Goal: Task Accomplishment & Management: Use online tool/utility

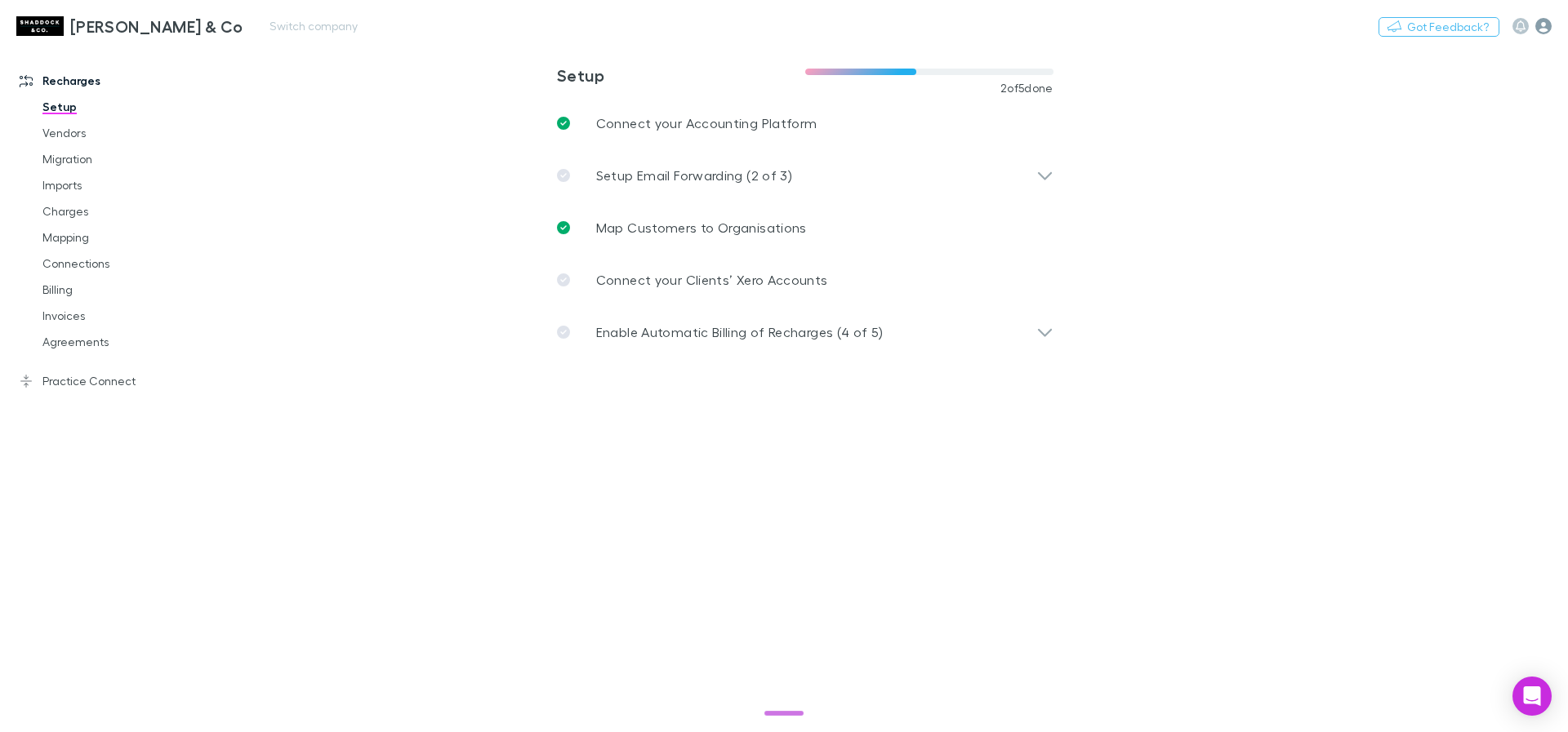
click at [1536, 28] on icon "button" at bounding box center [1544, 26] width 16 height 16
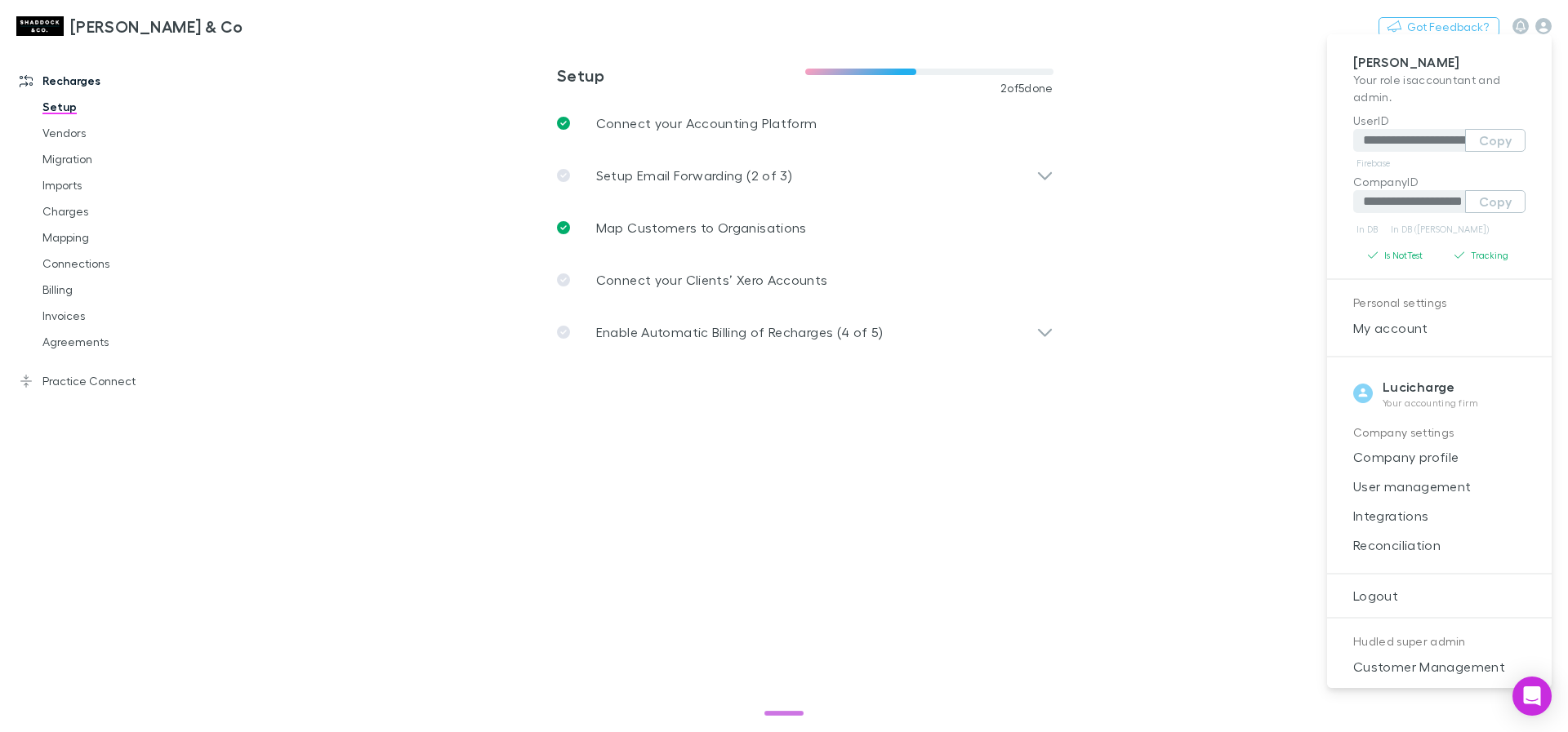
scroll to position [124, 0]
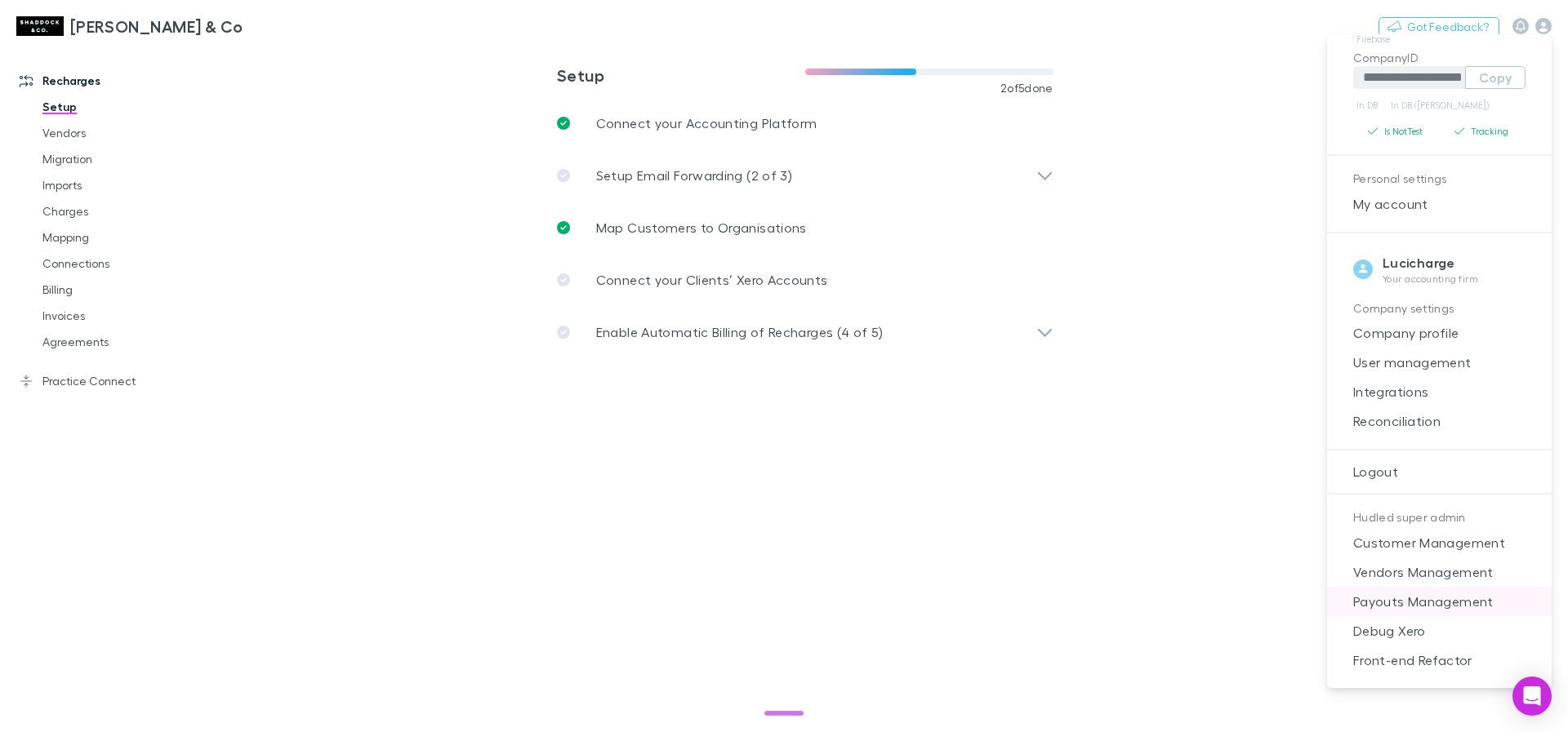
click at [1421, 601] on span "Payouts Management" at bounding box center [1439, 602] width 198 height 20
select select "****"
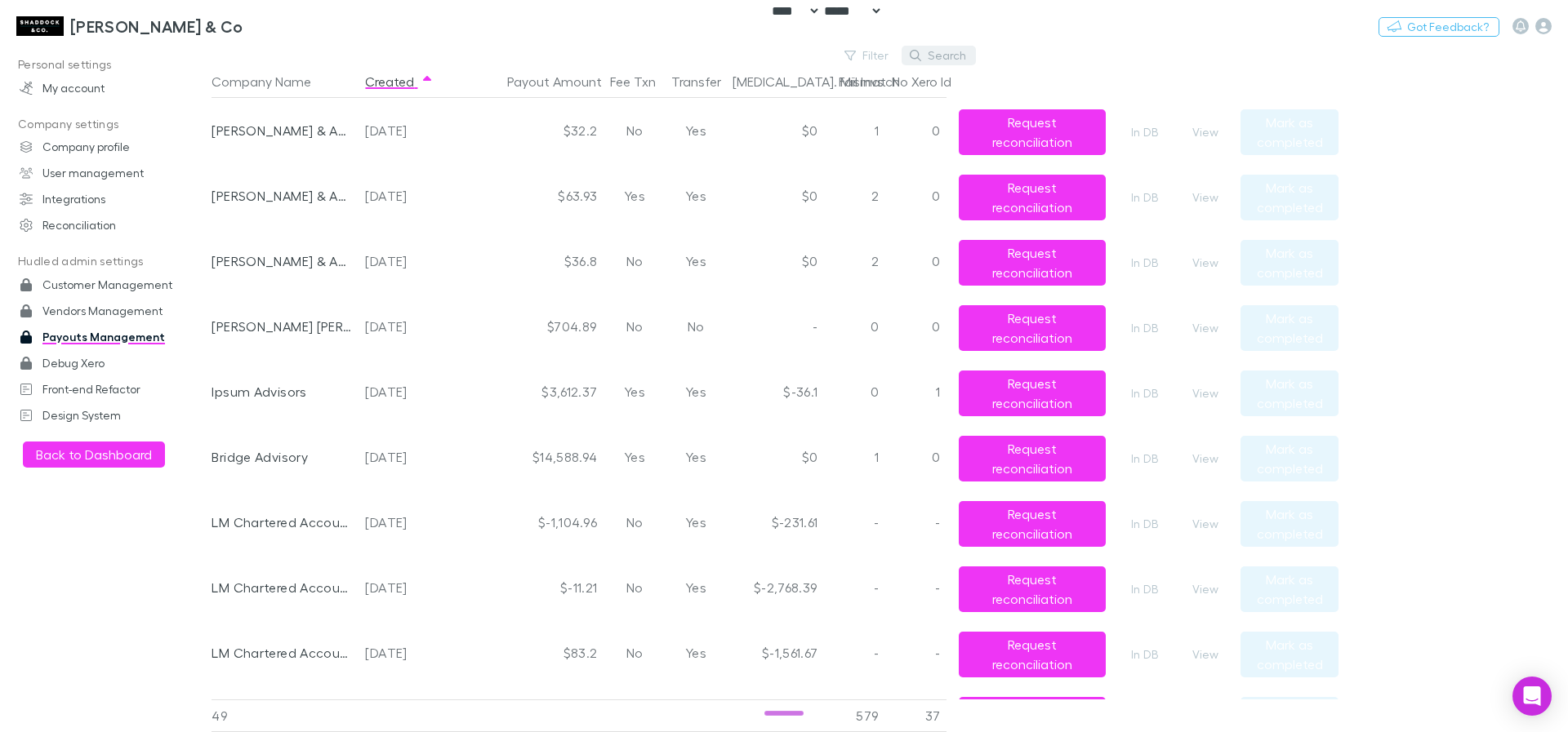
click at [938, 57] on button "Search" at bounding box center [938, 56] width 75 height 20
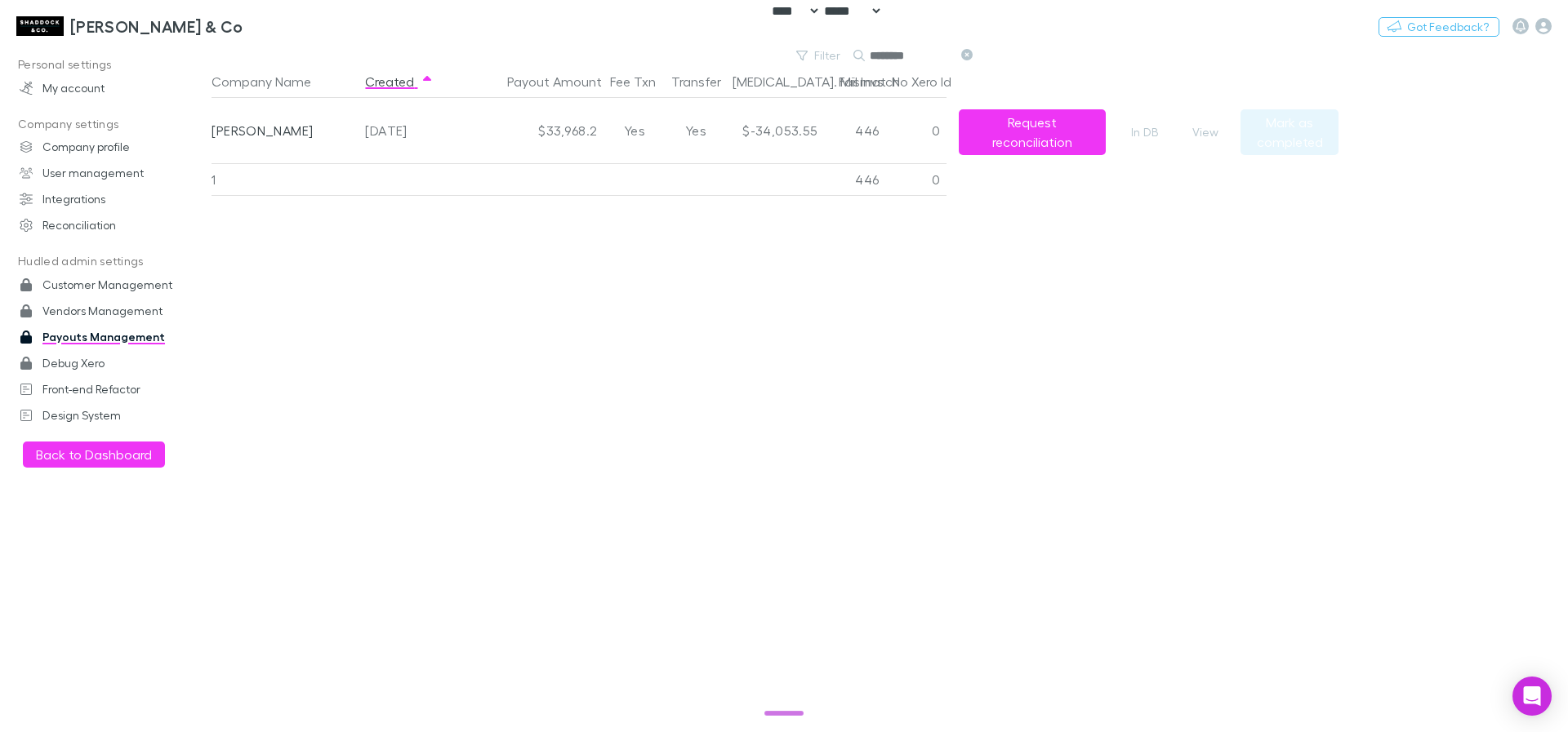
type input "********"
click at [288, 130] on div "[PERSON_NAME]" at bounding box center [282, 131] width 140 height 66
click at [1213, 131] on button "View" at bounding box center [1206, 132] width 52 height 20
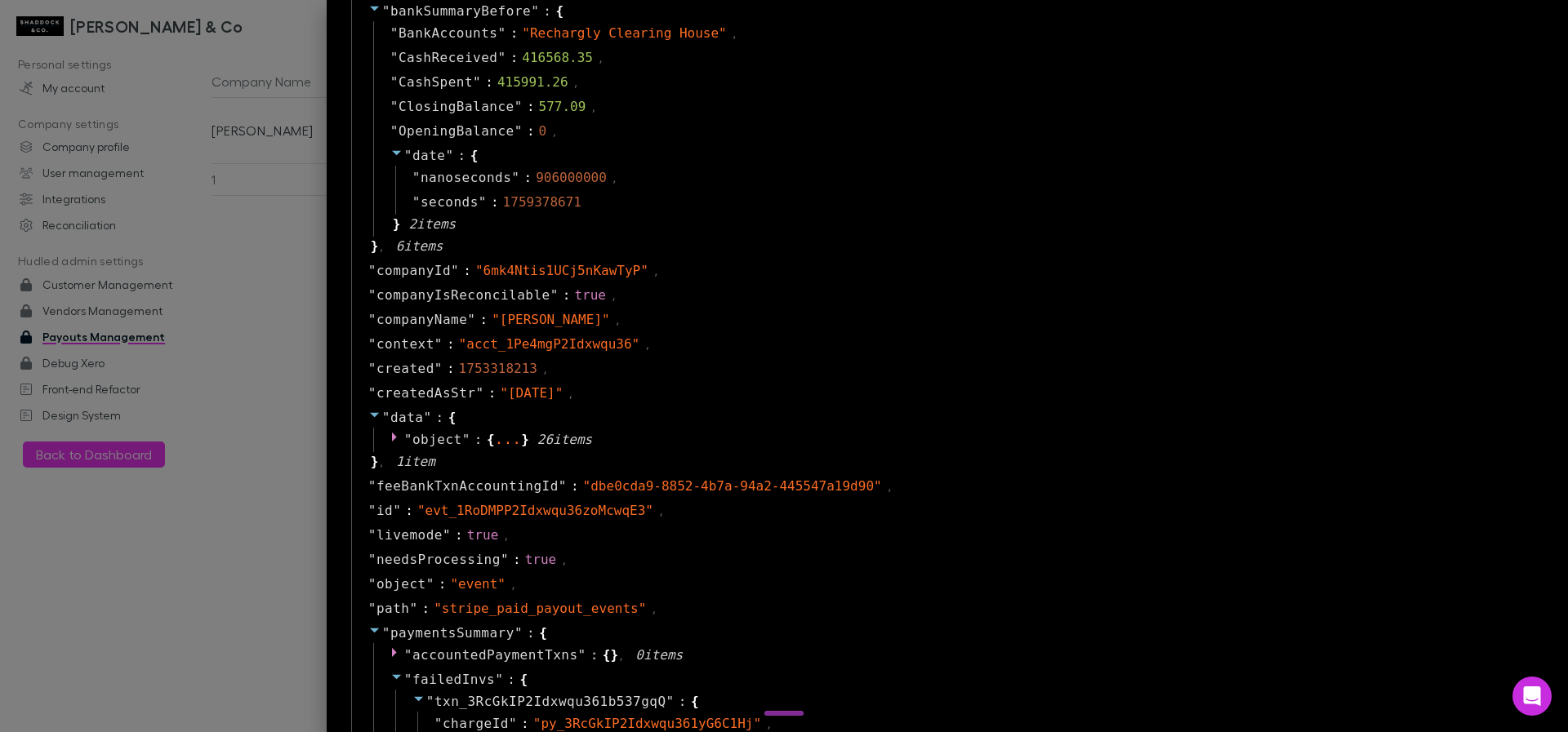
scroll to position [784, 0]
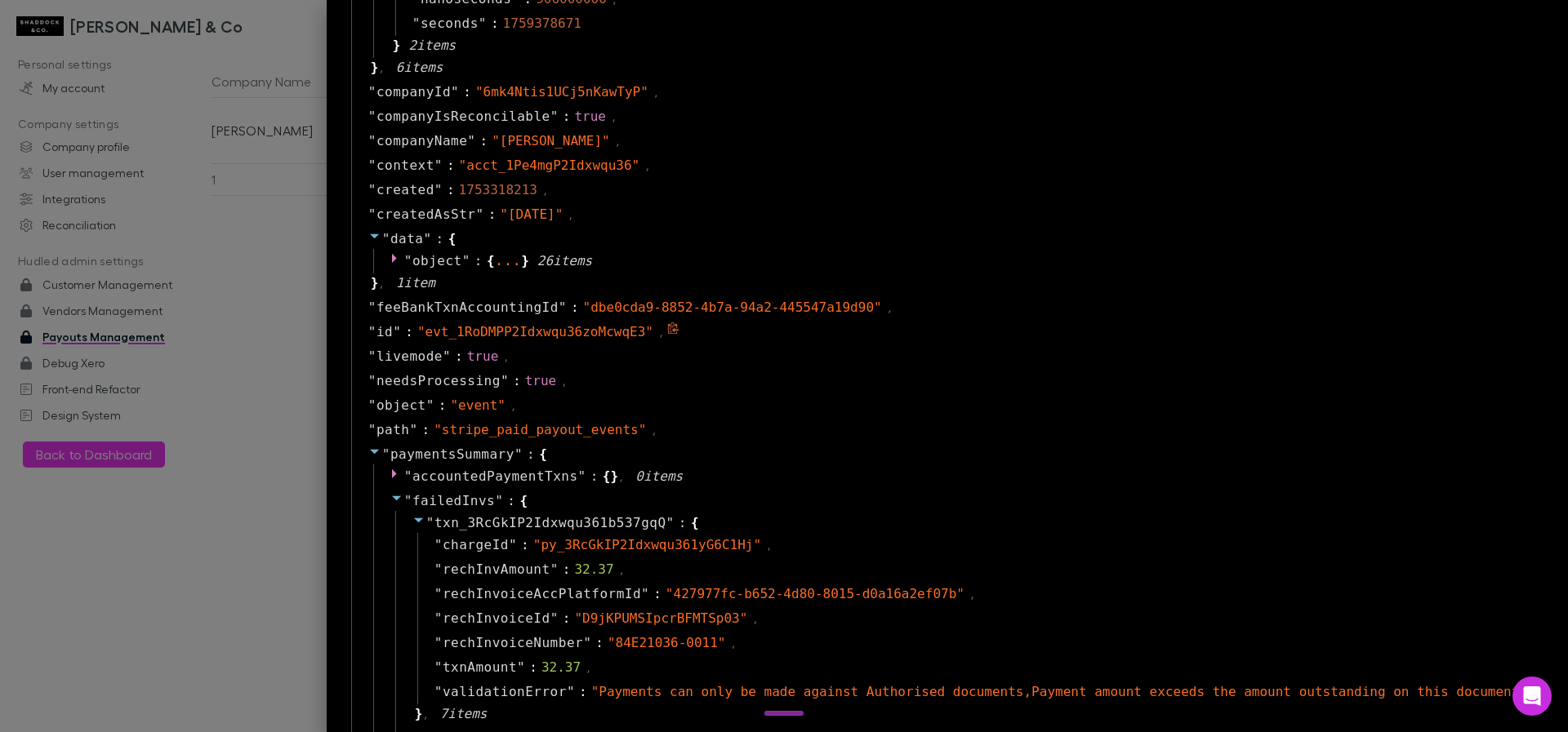
click at [588, 331] on span "" evt_1RoDMPP2Idxwqu36zoMcwqE3 "" at bounding box center [535, 331] width 236 height 15
copy span "evt_1RoDMPP2Idxwqu36zoMcwqE3"
click at [236, 142] on div at bounding box center [784, 366] width 1568 height 732
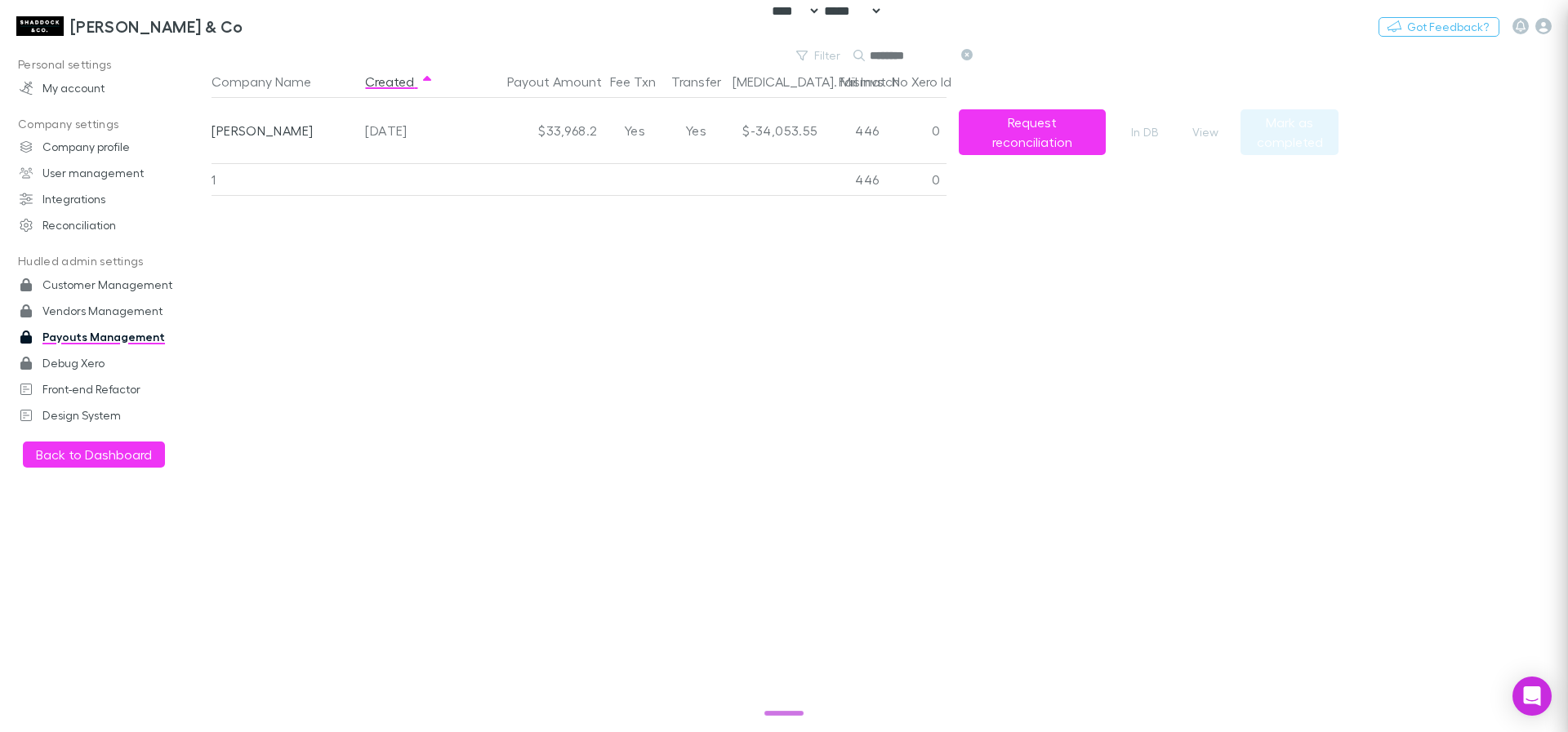
scroll to position [0, 0]
click at [259, 29] on button "Switch company" at bounding box center [313, 26] width 108 height 20
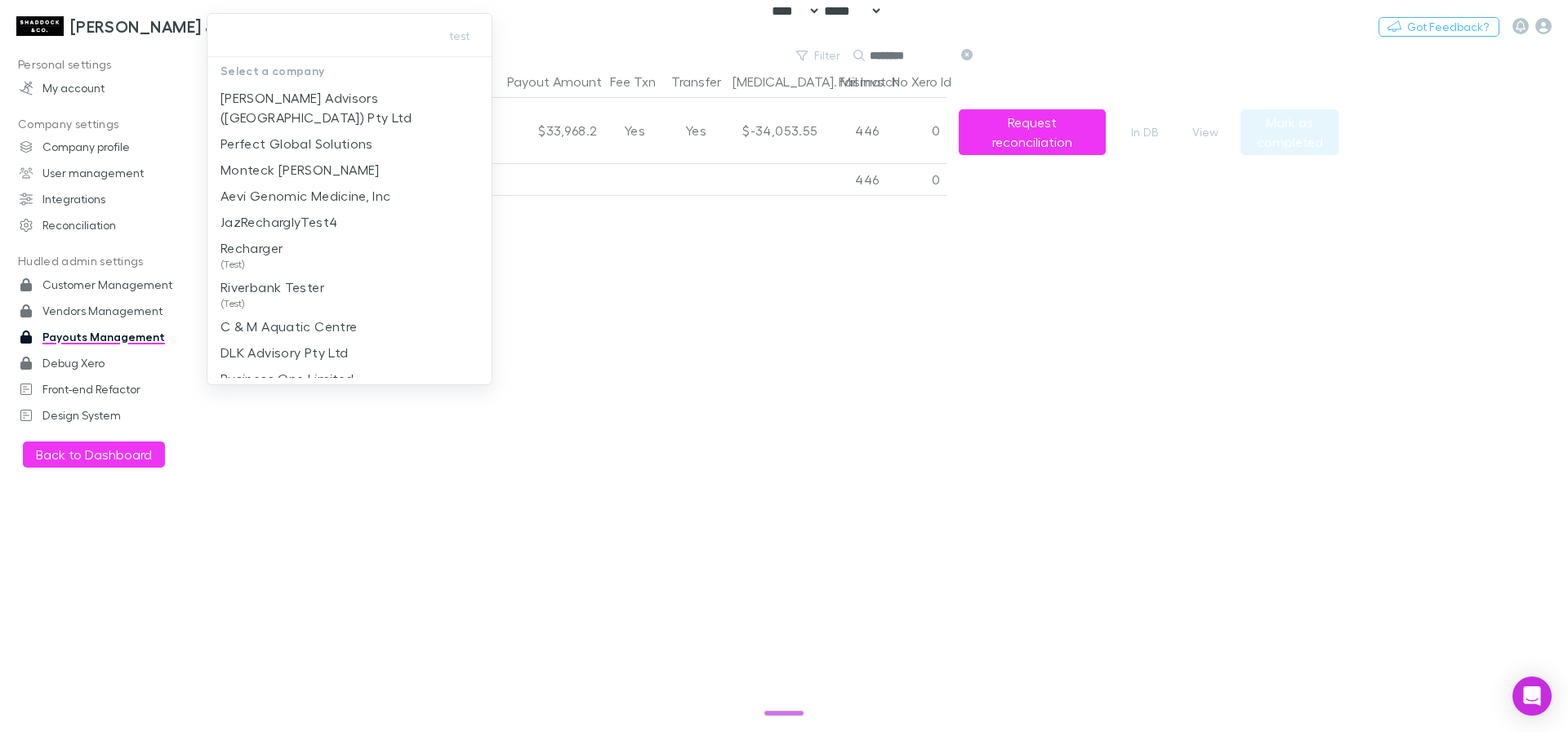
click at [875, 399] on div at bounding box center [784, 366] width 1568 height 732
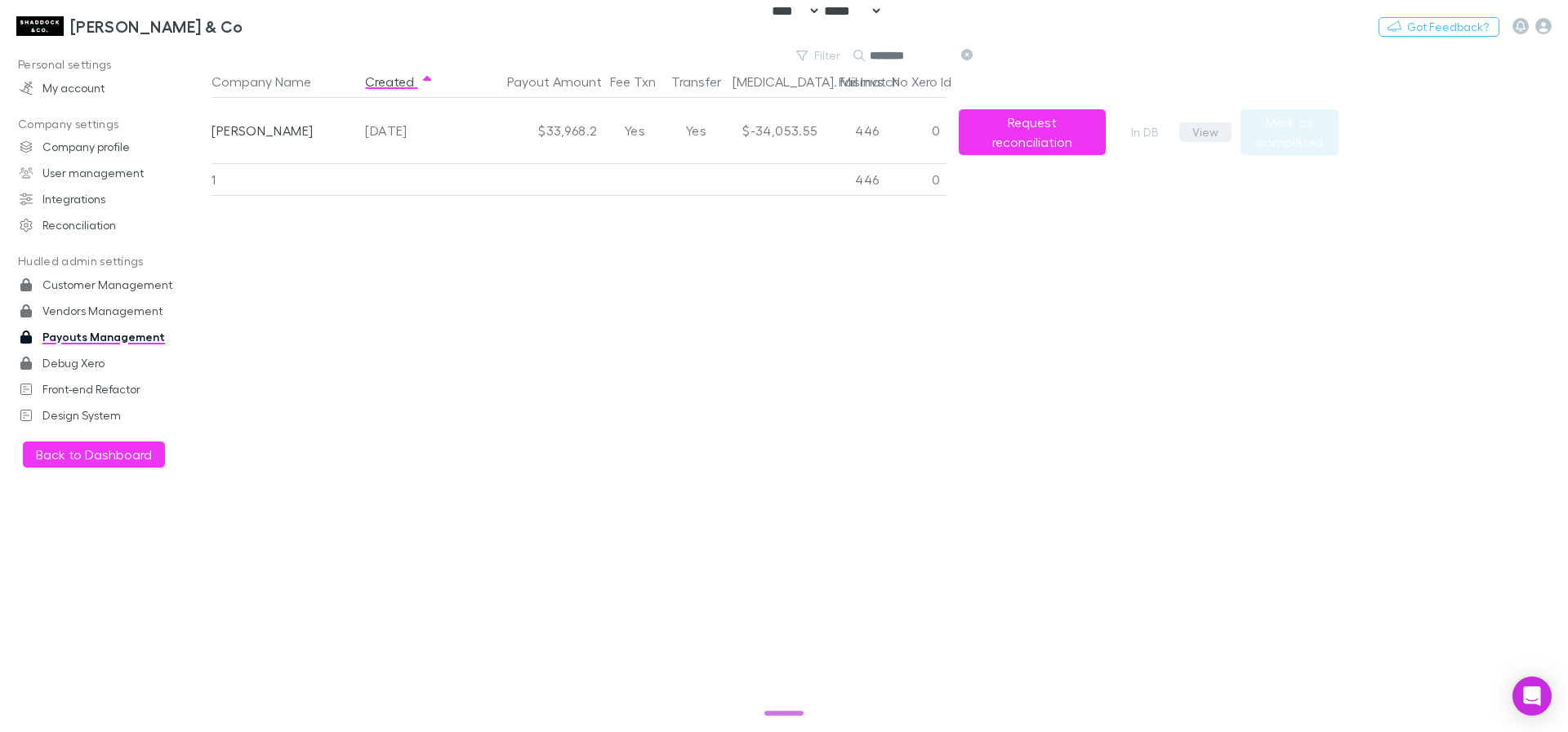
click at [1201, 133] on button "View" at bounding box center [1206, 132] width 52 height 20
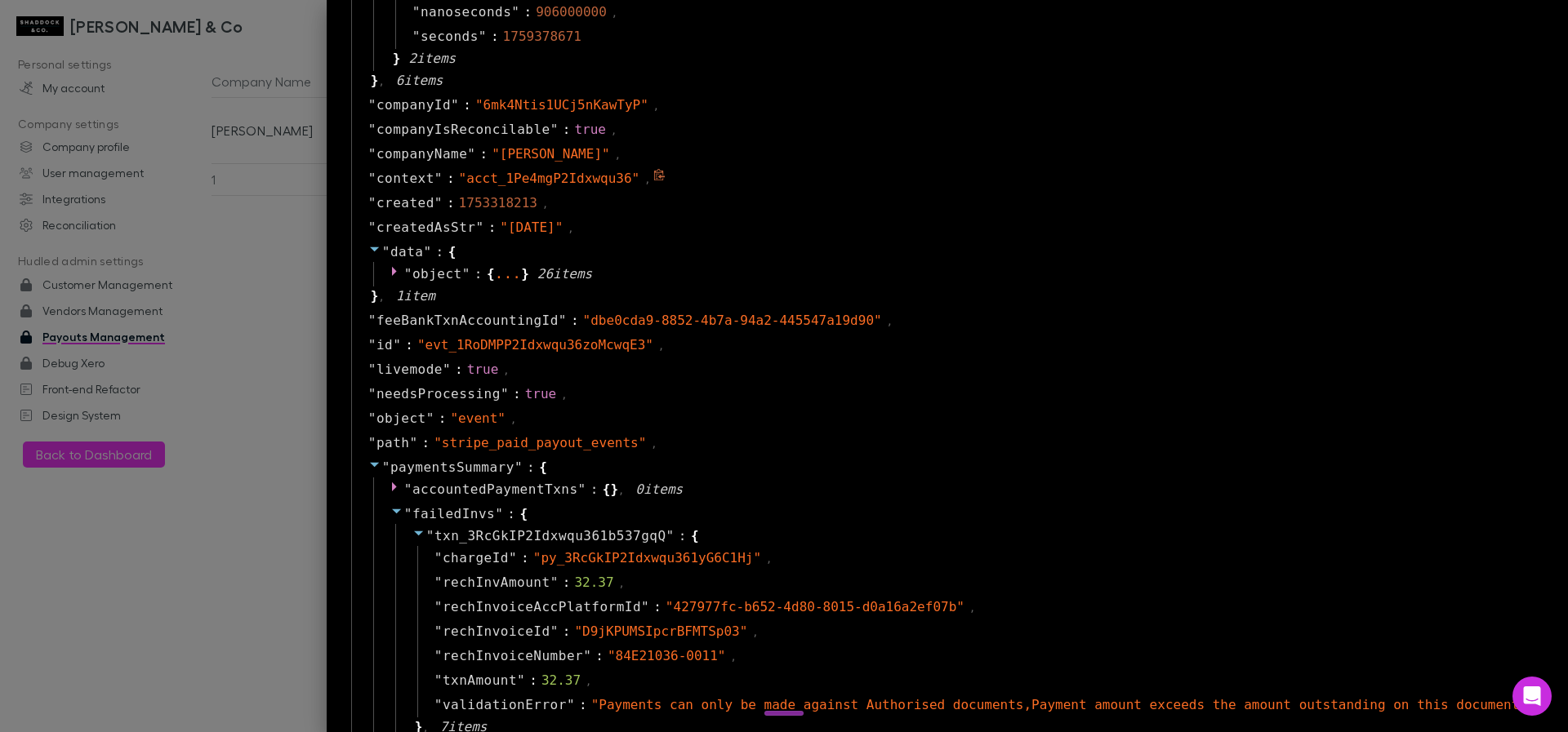
scroll to position [881, 0]
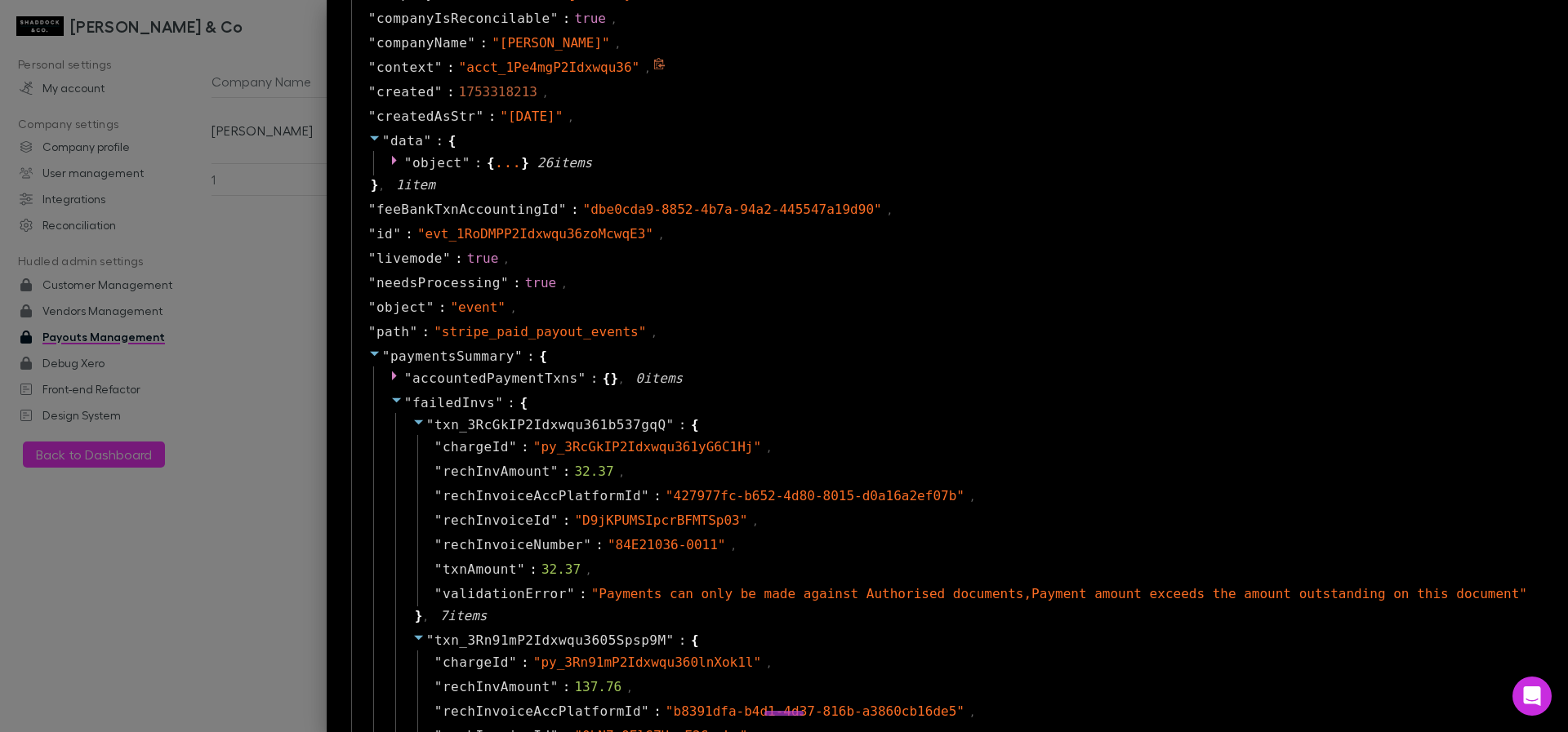
click at [504, 233] on span "" evt_1RoDMPP2Idxwqu36zoMcwqE3 "" at bounding box center [535, 233] width 236 height 15
copy span "evt_1RoDMPP2Idxwqu36zoMcwqE3"
click at [252, 584] on div at bounding box center [784, 366] width 1568 height 732
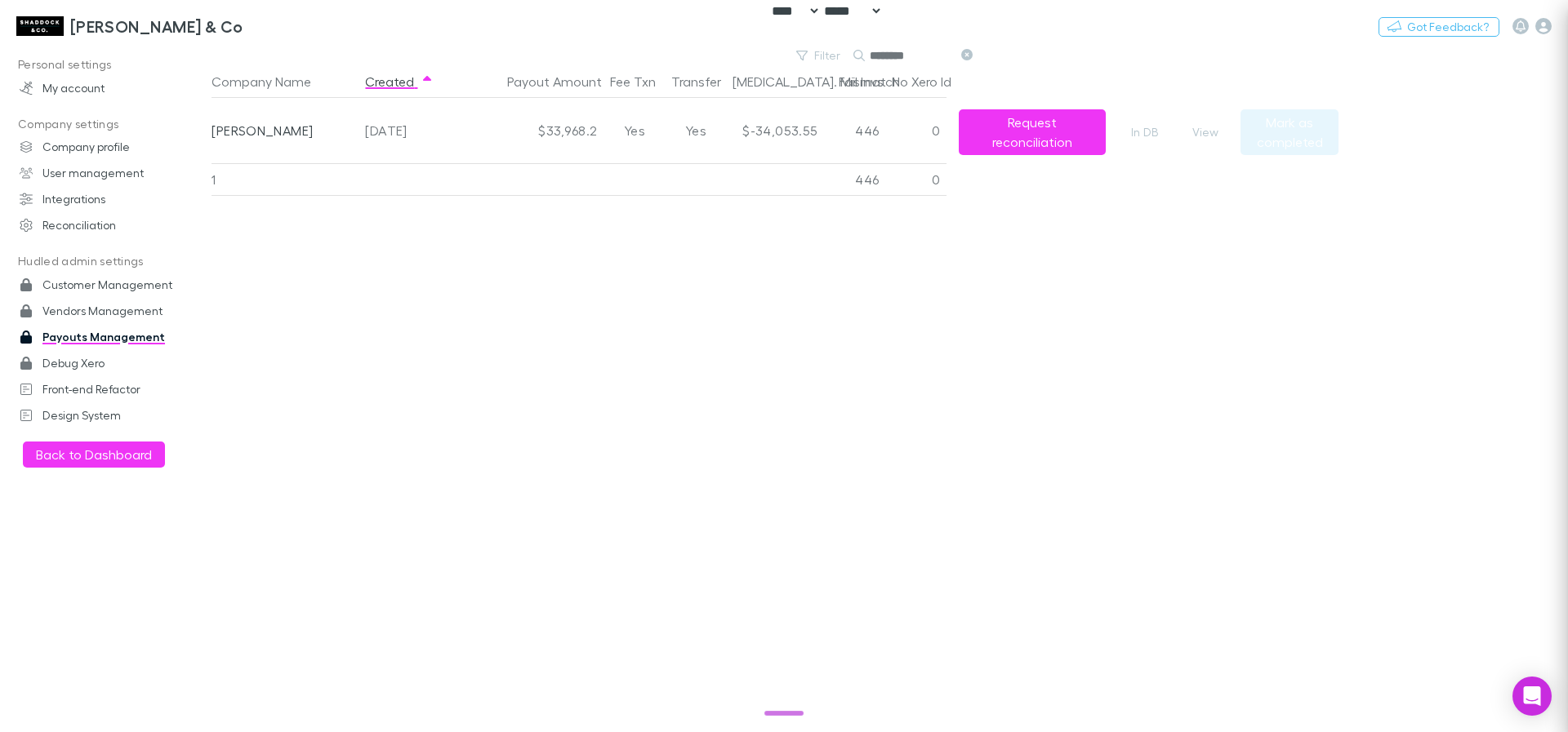
scroll to position [0, 0]
click at [1213, 129] on button "View" at bounding box center [1206, 132] width 52 height 20
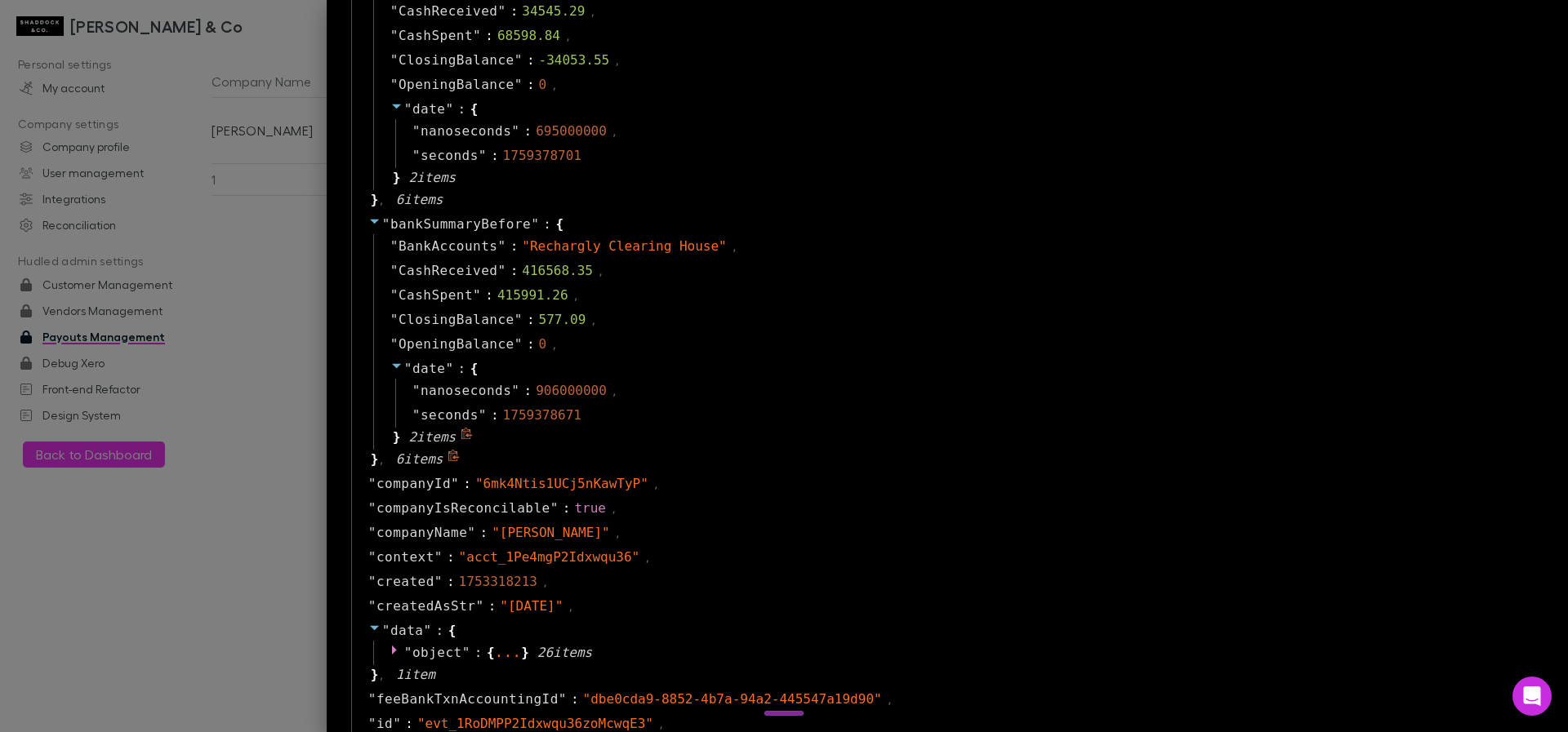
scroll to position [490, 0]
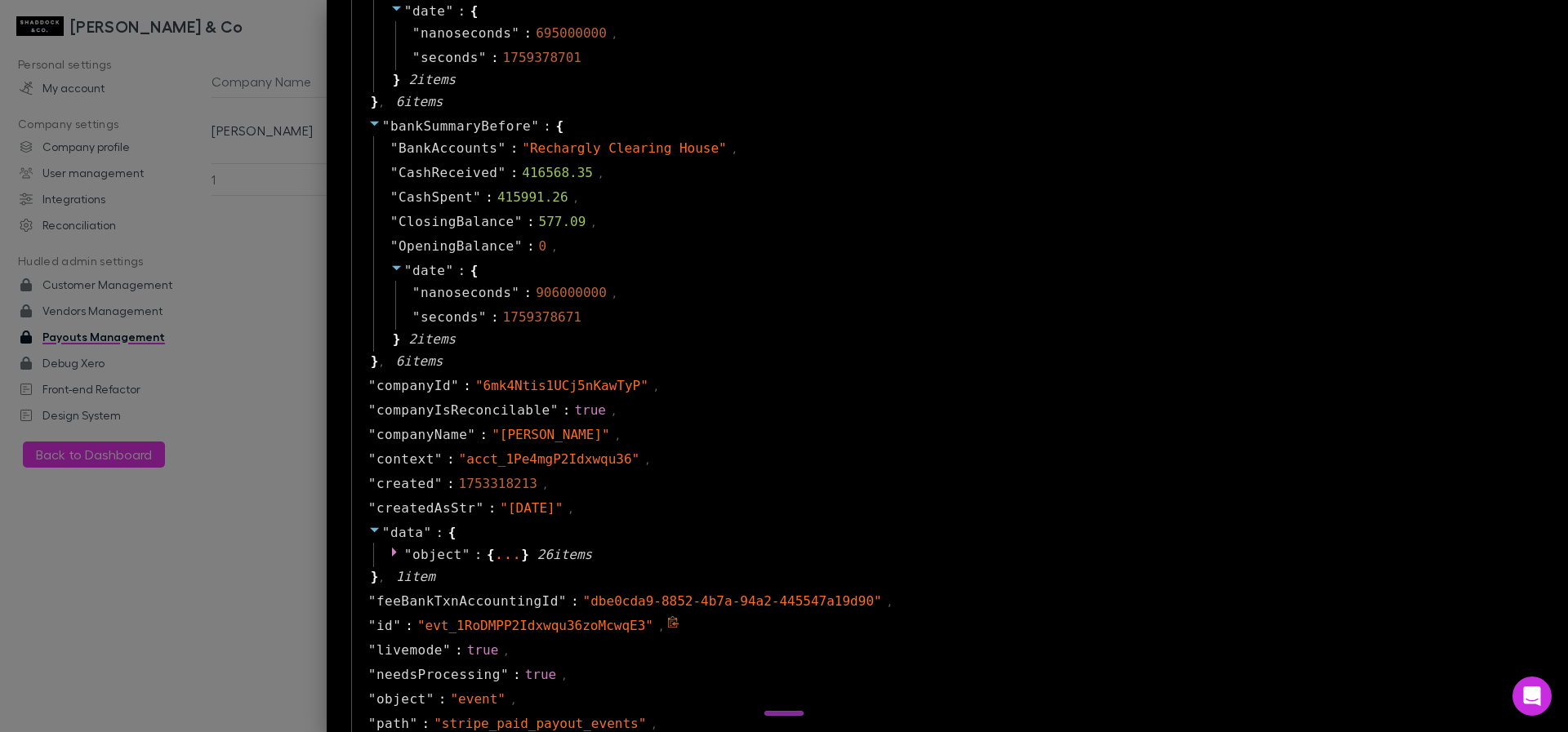
click at [550, 623] on span "" evt_1RoDMPP2Idxwqu36zoMcwqE3 "" at bounding box center [535, 626] width 236 height 15
click at [550, 624] on span "" evt_1RoDMPP2Idxwqu36zoMcwqE3 "" at bounding box center [535, 626] width 236 height 15
copy span "evt_1RoDMPP2Idxwqu36zoMcwqE3"
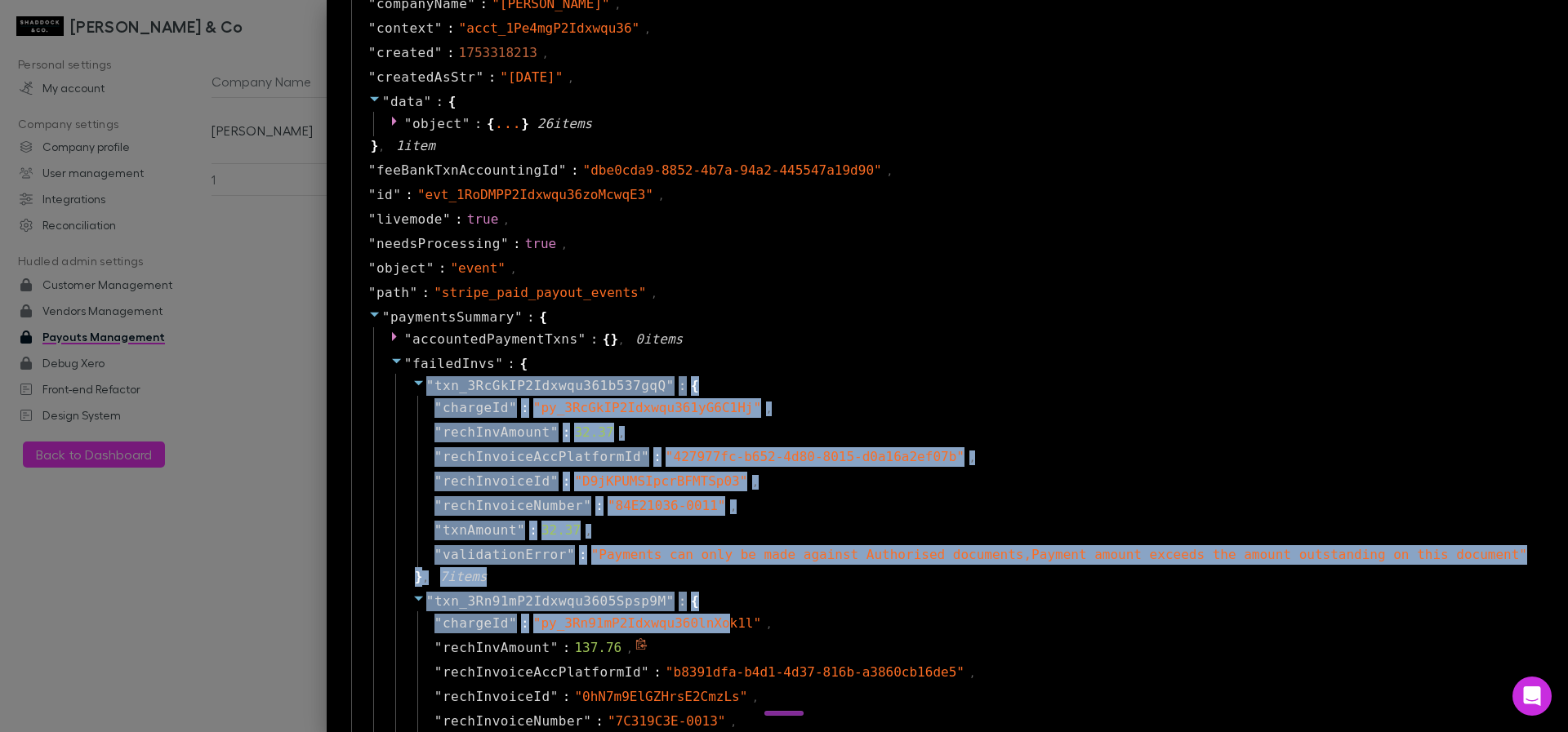
scroll to position [980, 0]
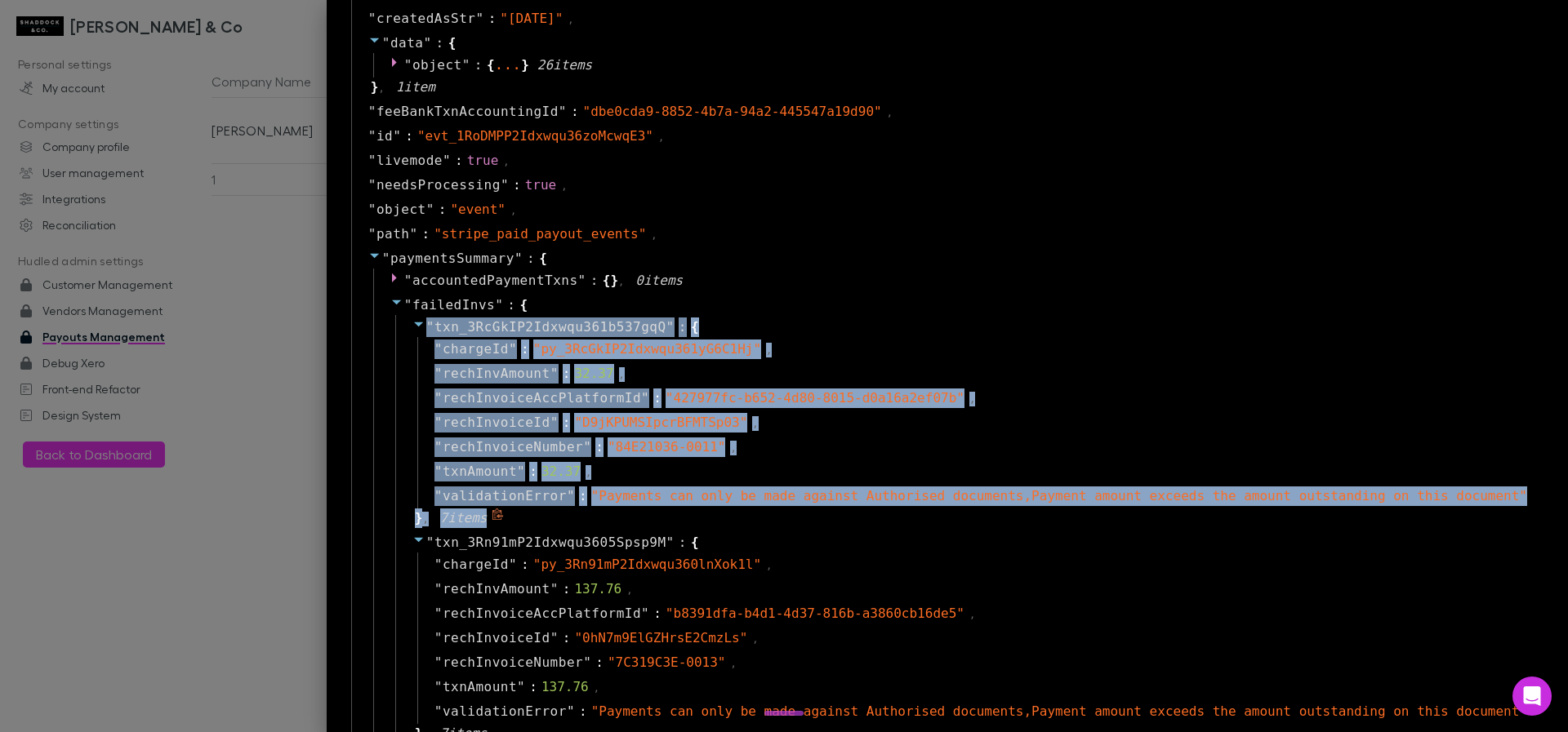
drag, startPoint x: 519, startPoint y: 599, endPoint x: 678, endPoint y: 526, distance: 175.0
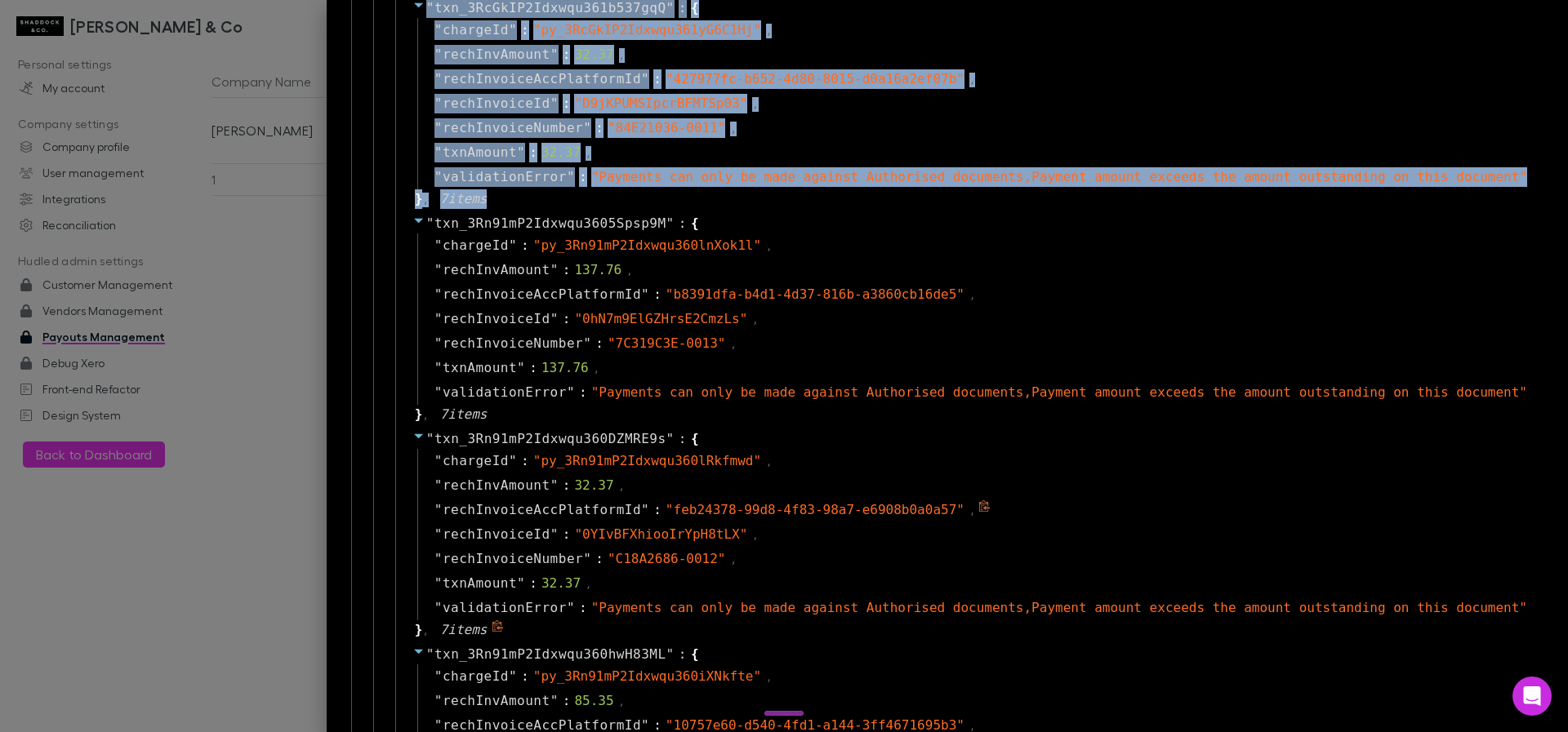
scroll to position [1372, 0]
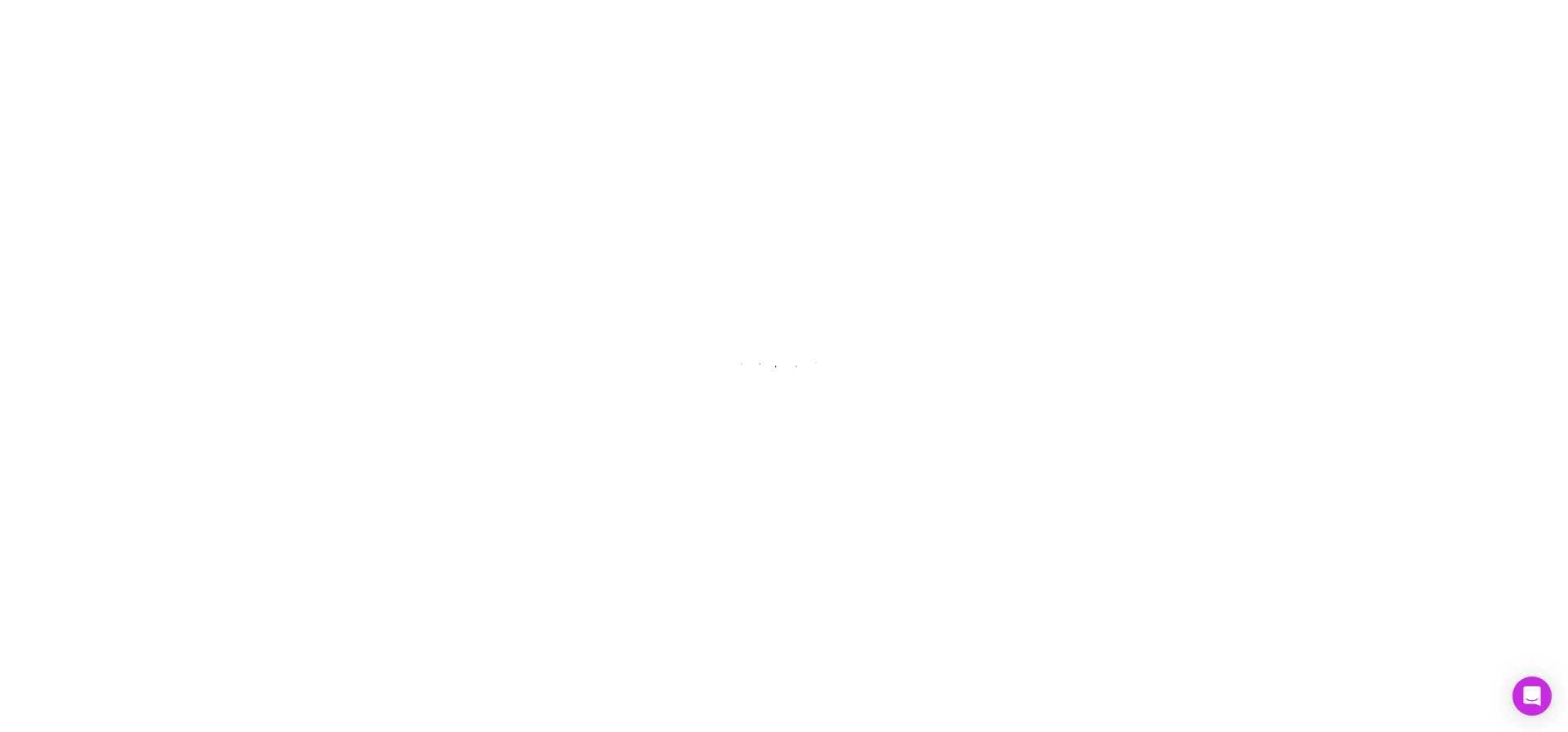
select select "****"
